Goal: Task Accomplishment & Management: Manage account settings

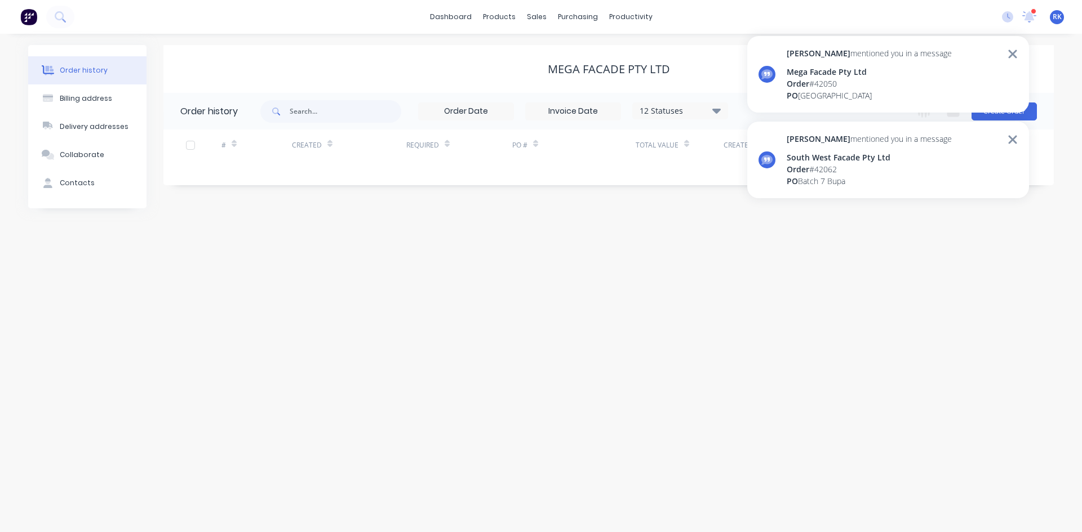
click at [879, 86] on div "Order # 42050" at bounding box center [868, 84] width 165 height 12
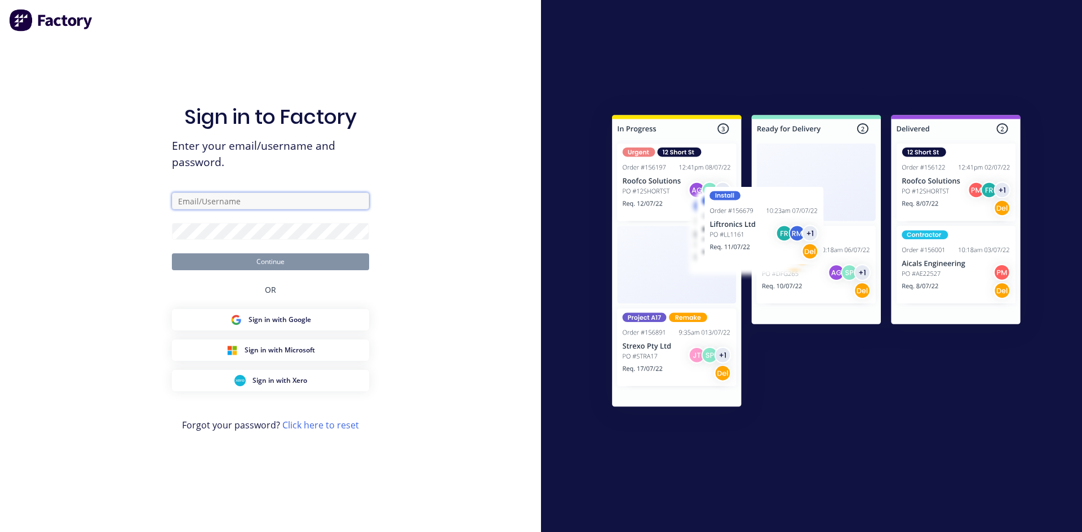
type input "[PERSON_NAME][EMAIL_ADDRESS][DOMAIN_NAME]"
click at [325, 268] on button "Continue" at bounding box center [270, 262] width 197 height 17
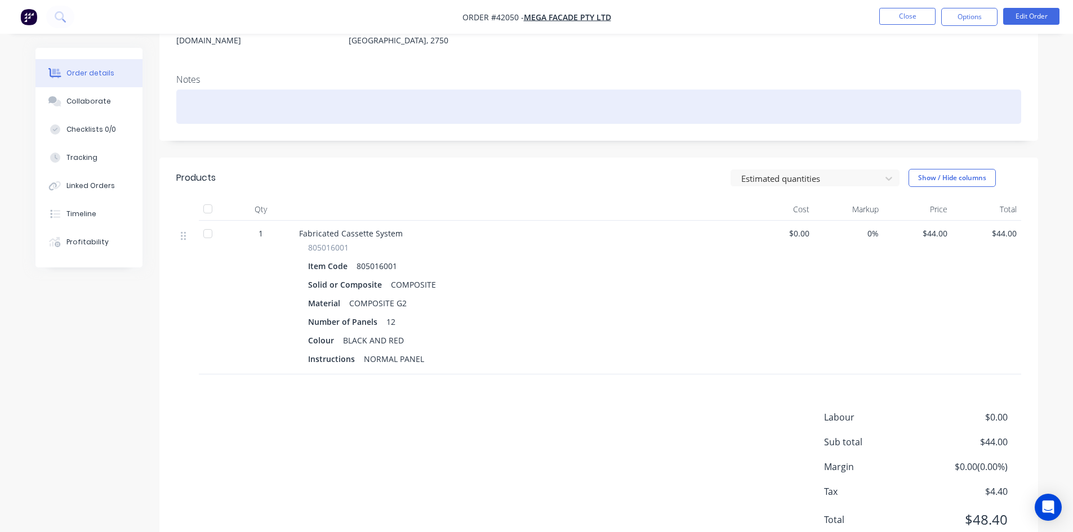
scroll to position [210, 0]
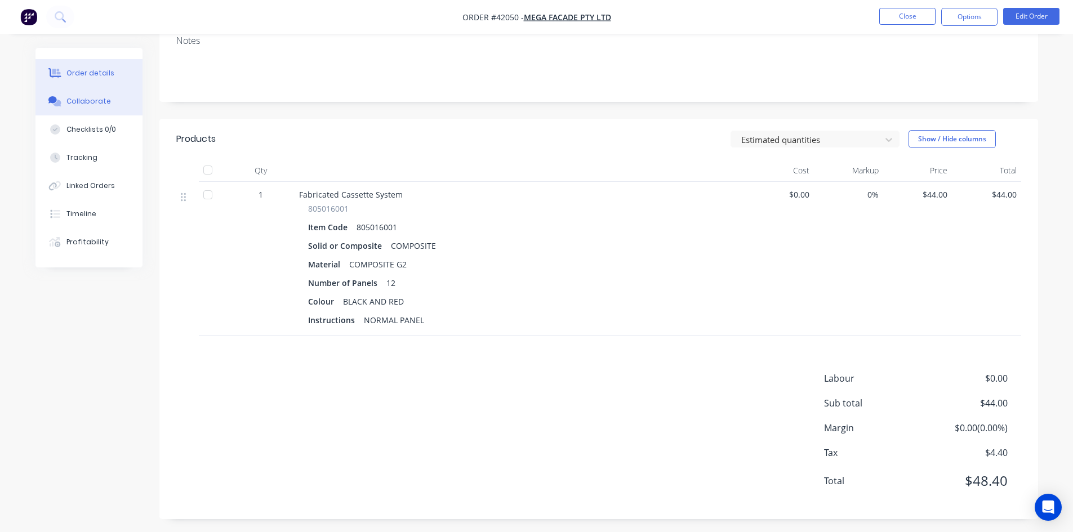
click at [90, 94] on button "Collaborate" at bounding box center [88, 101] width 107 height 28
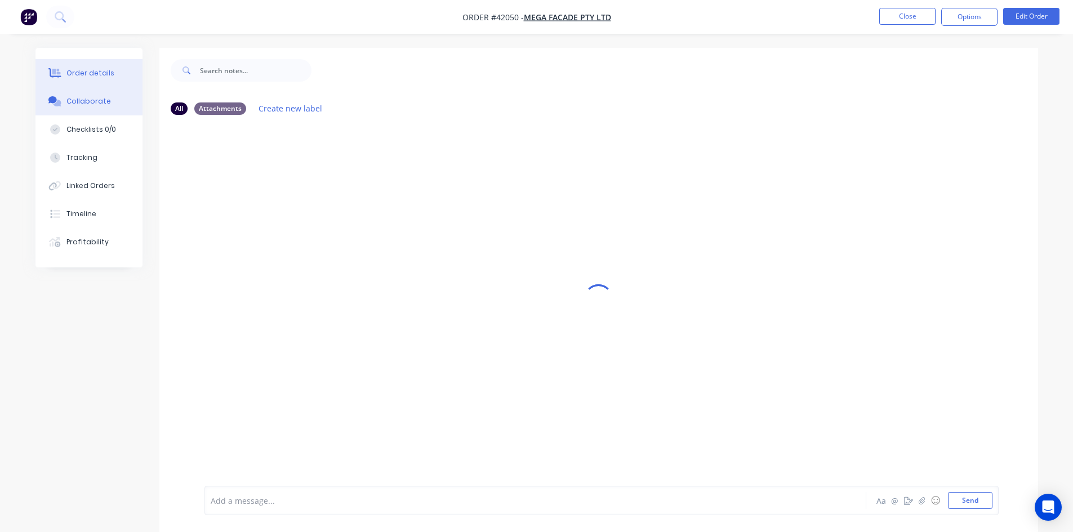
click at [85, 79] on button "Order details" at bounding box center [88, 73] width 107 height 28
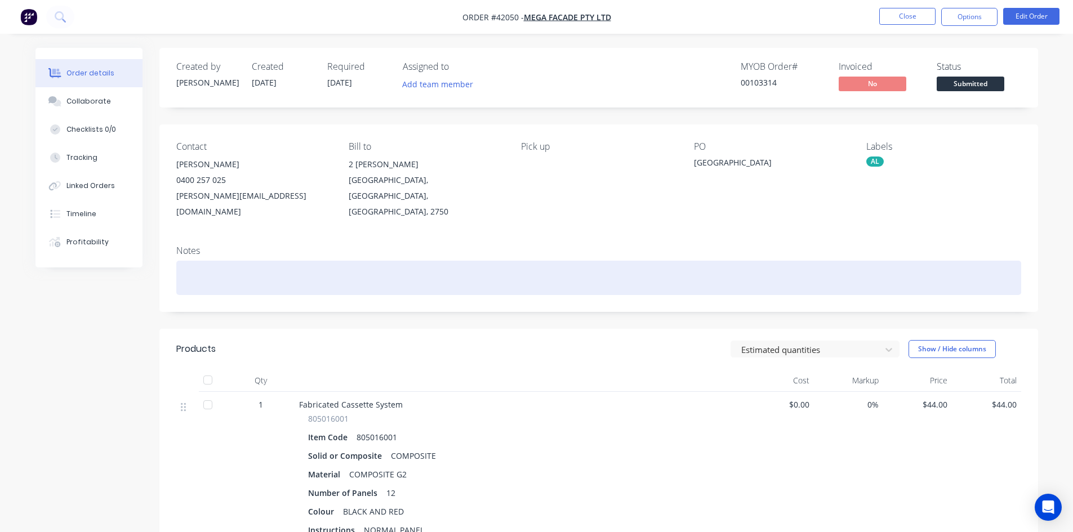
scroll to position [210, 0]
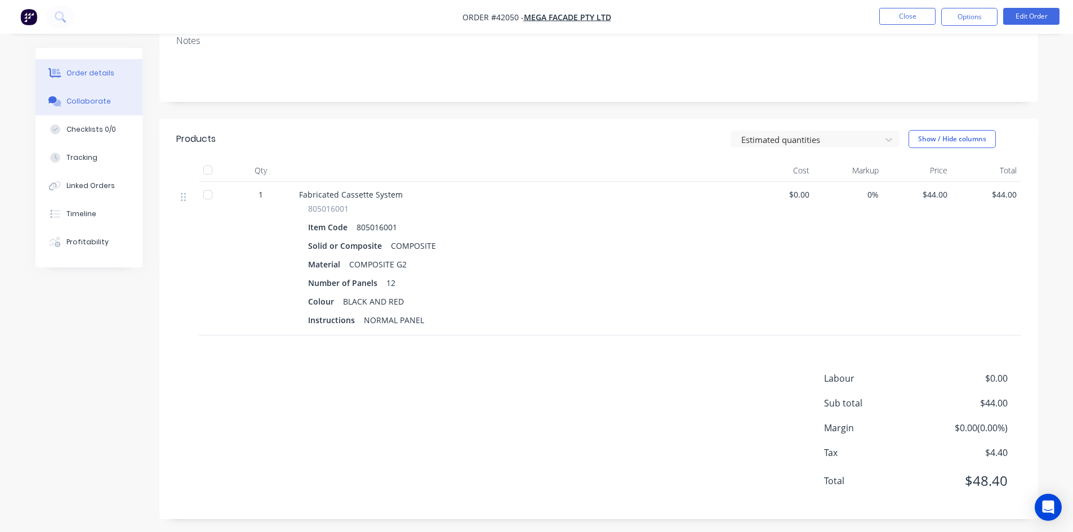
click at [108, 103] on button "Collaborate" at bounding box center [88, 101] width 107 height 28
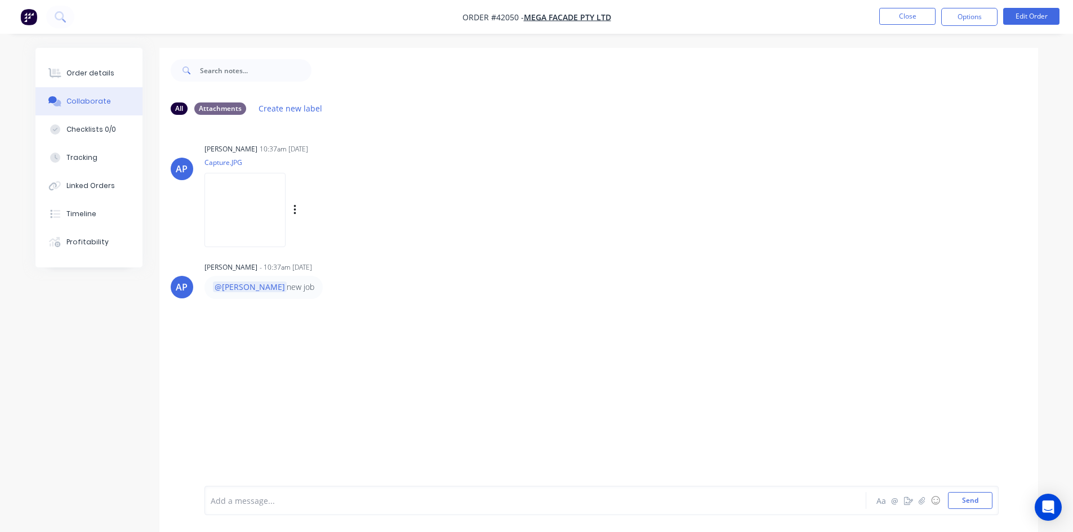
scroll to position [17, 0]
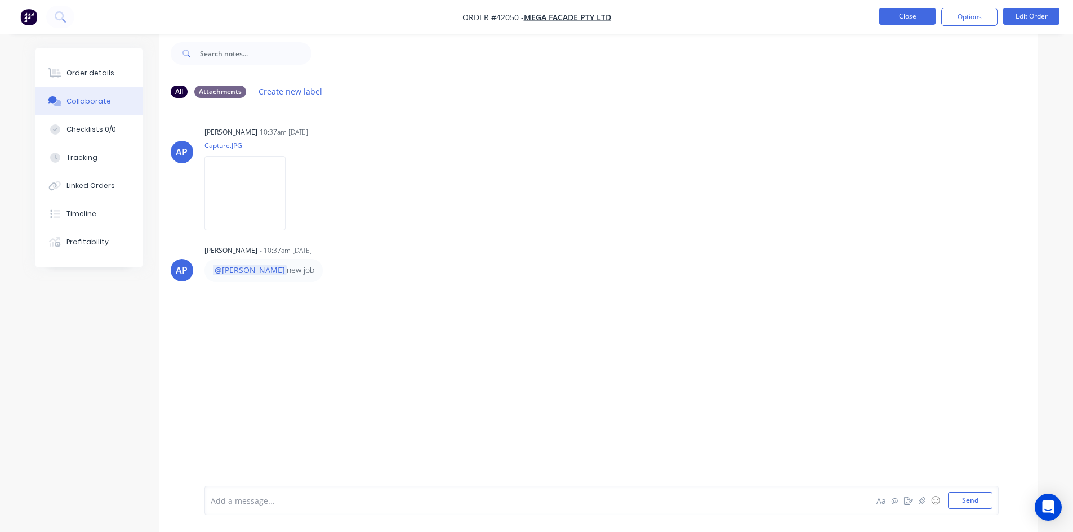
click at [907, 18] on button "Close" at bounding box center [907, 16] width 56 height 17
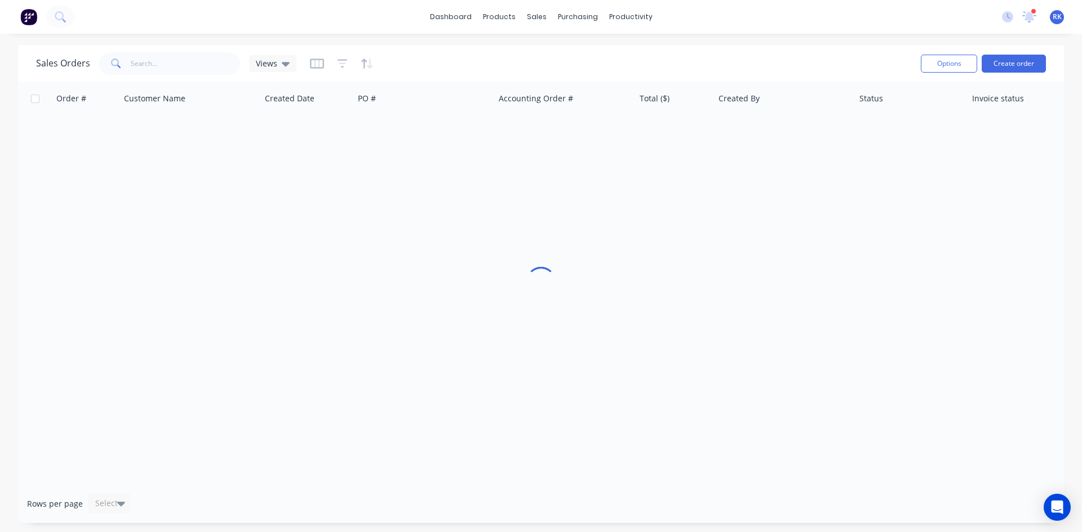
click at [1042, 11] on div "2 new notifications Mark all as read [PERSON_NAME] mentioned you in a message S…" at bounding box center [1037, 16] width 89 height 17
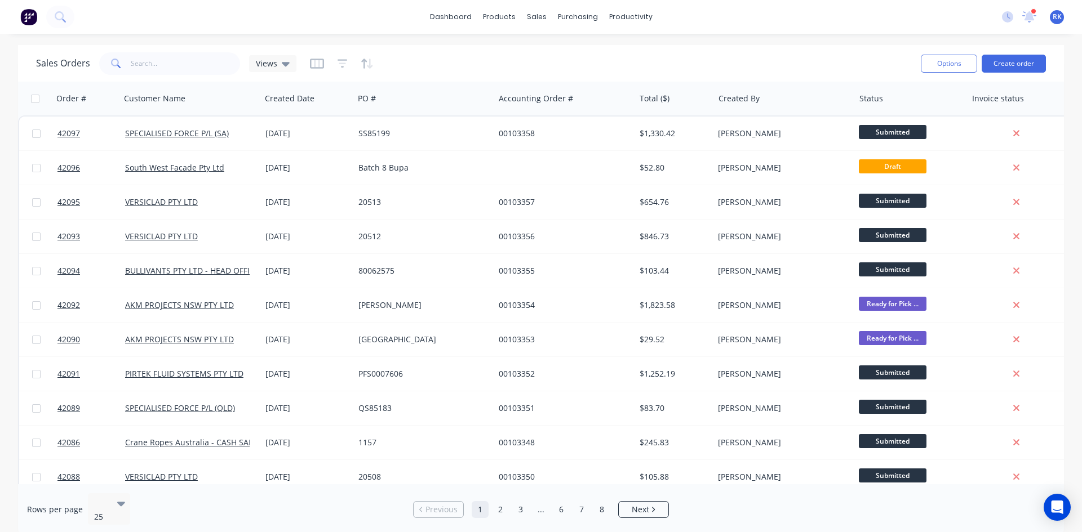
click at [1039, 13] on div "2 new notifications Mark all as read [PERSON_NAME] mentioned you in a message S…" at bounding box center [1037, 16] width 89 height 17
click at [1034, 17] on icon at bounding box center [1029, 16] width 14 height 11
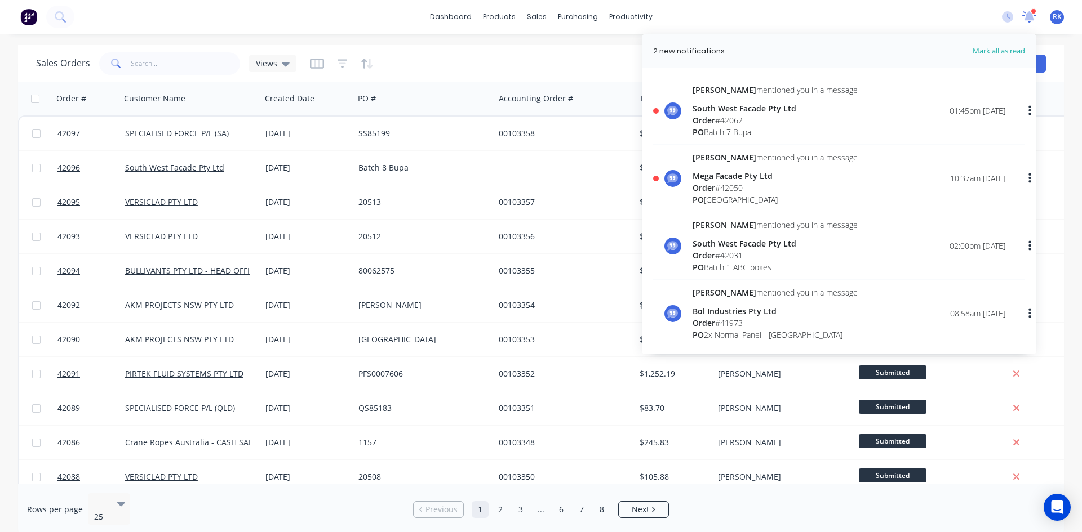
click at [1027, 19] on icon at bounding box center [1029, 16] width 10 height 10
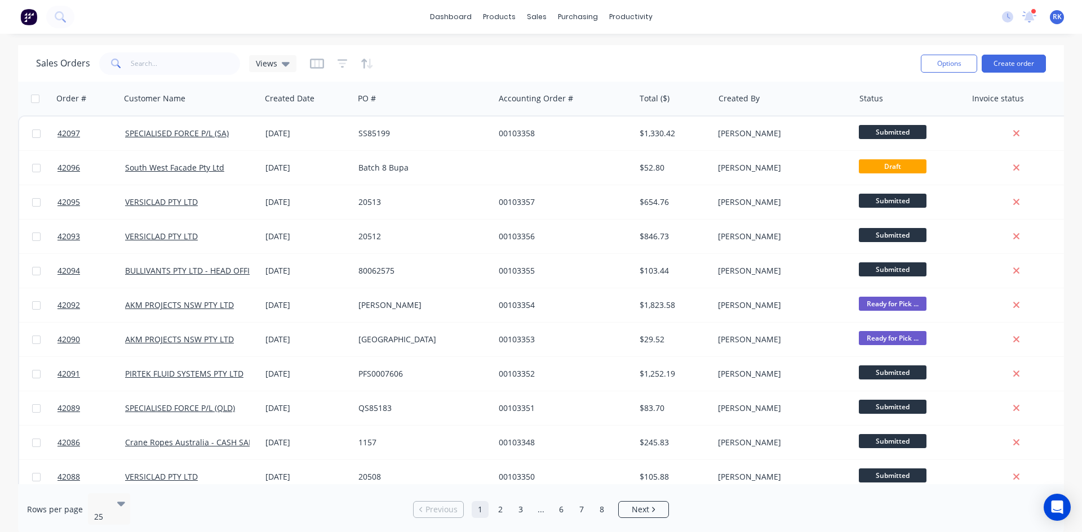
click at [704, 17] on div "dashboard products sales purchasing productivity dashboard products Product Cat…" at bounding box center [541, 17] width 1082 height 34
